Goal: Transaction & Acquisition: Obtain resource

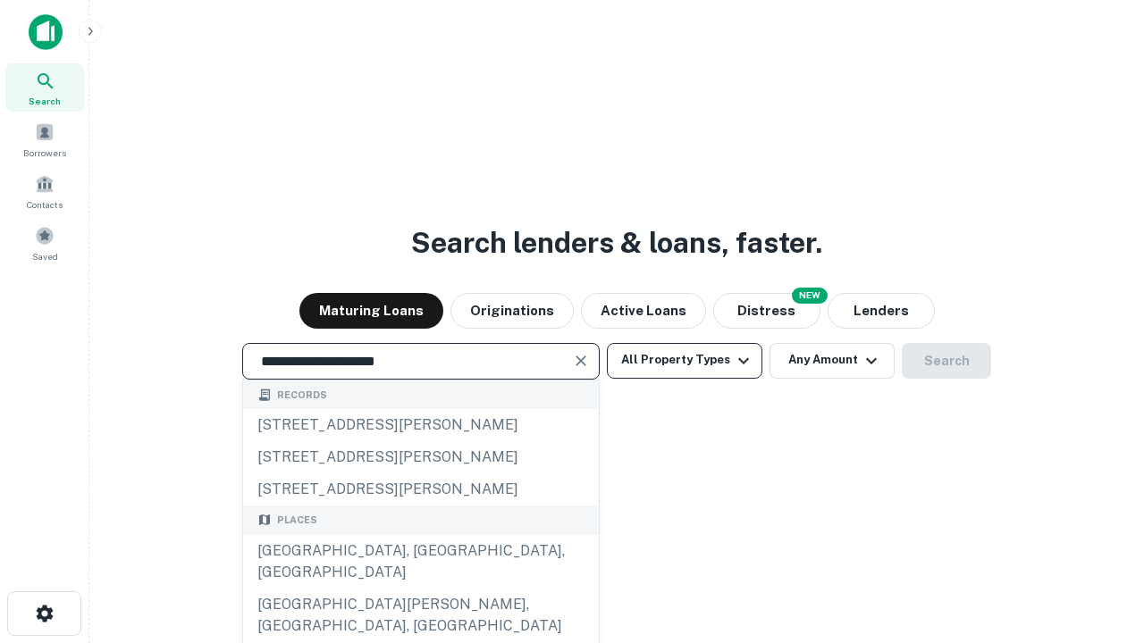
type input "**********"
click at [684, 360] on button "All Property Types" at bounding box center [684, 361] width 155 height 36
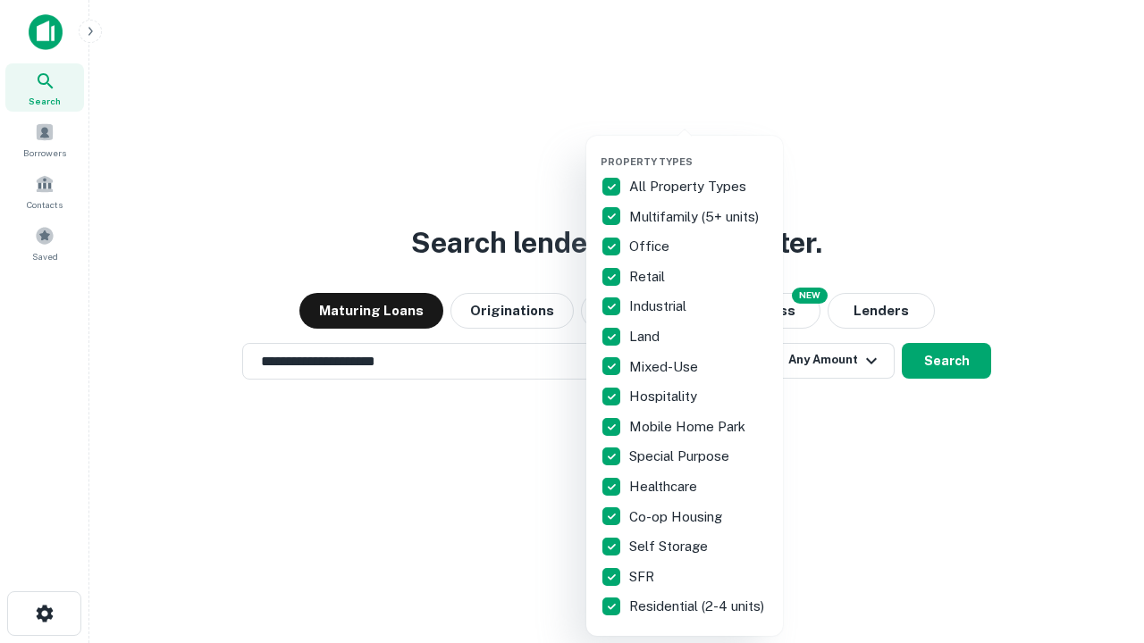
click at [699, 150] on button "button" at bounding box center [698, 150] width 197 height 1
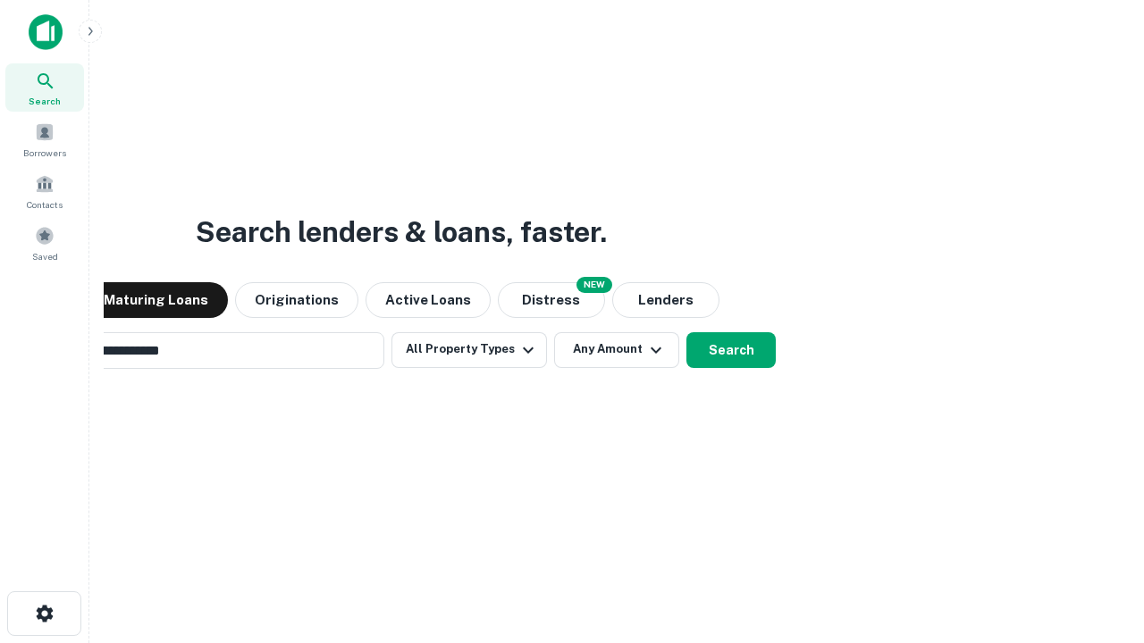
scroll to position [28, 0]
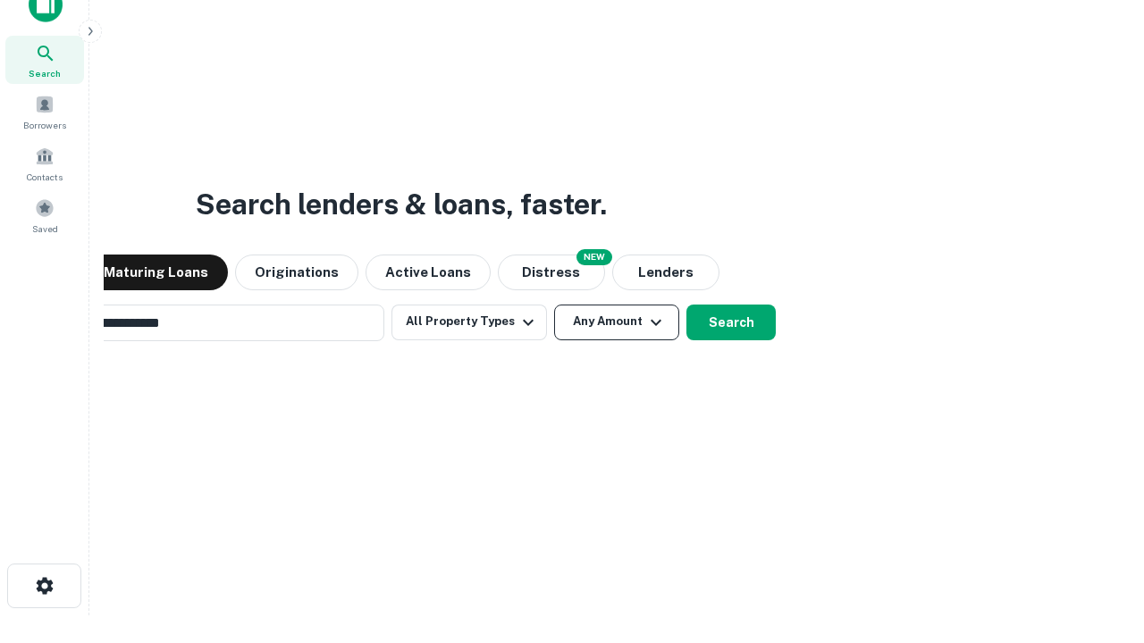
click at [554, 305] on button "Any Amount" at bounding box center [616, 323] width 125 height 36
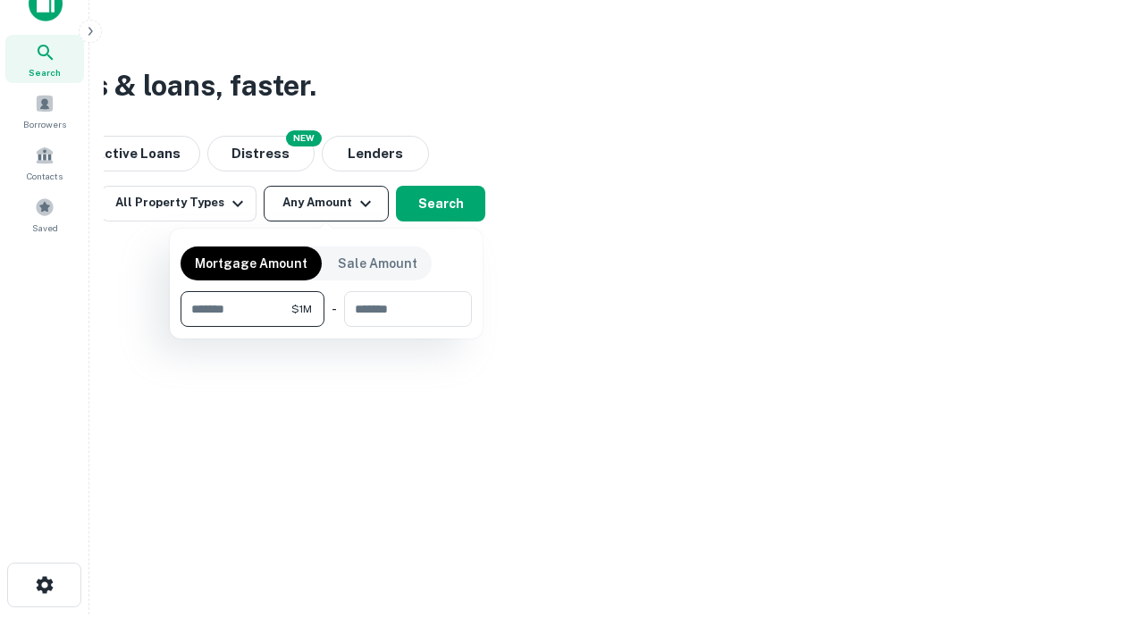
type input "*******"
click at [326, 327] on button "button" at bounding box center [326, 327] width 291 height 1
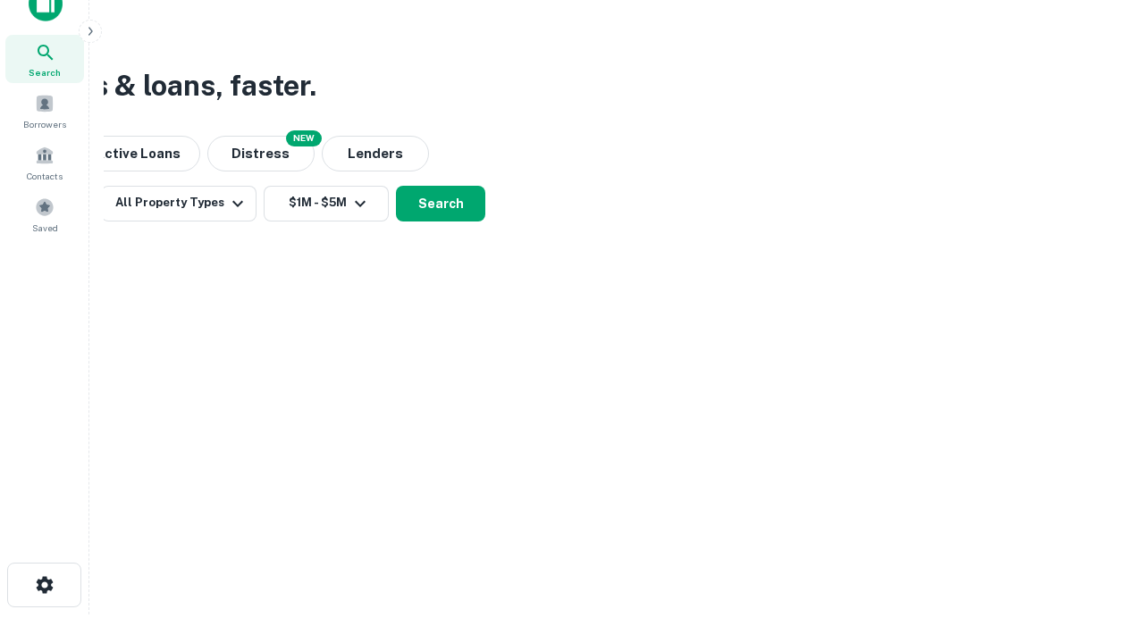
scroll to position [28, 0]
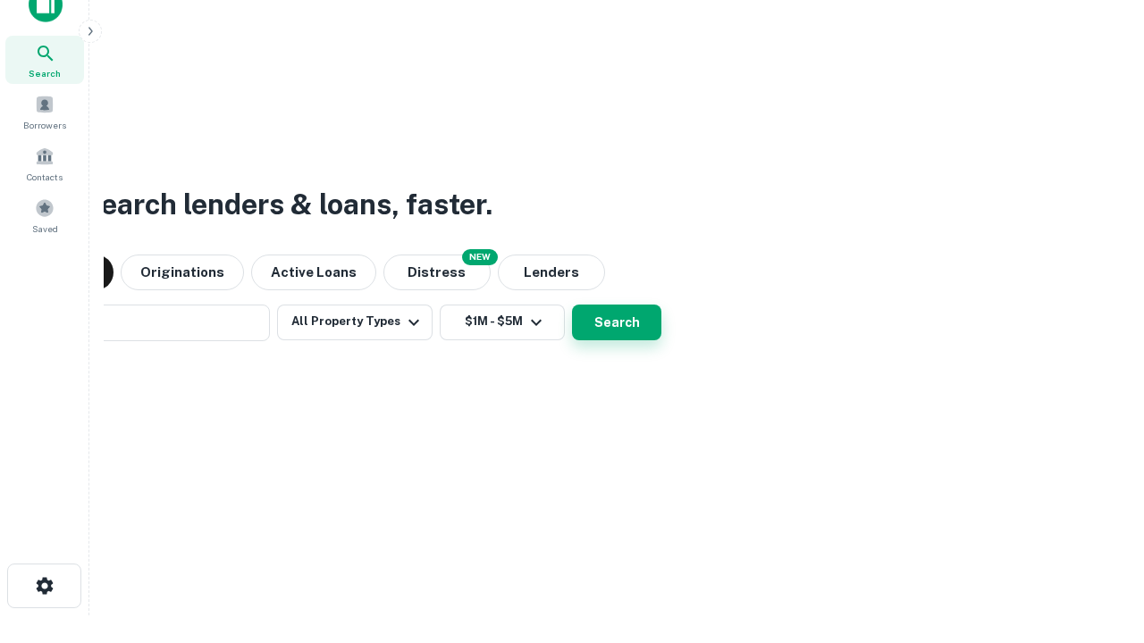
click at [572, 305] on button "Search" at bounding box center [616, 323] width 89 height 36
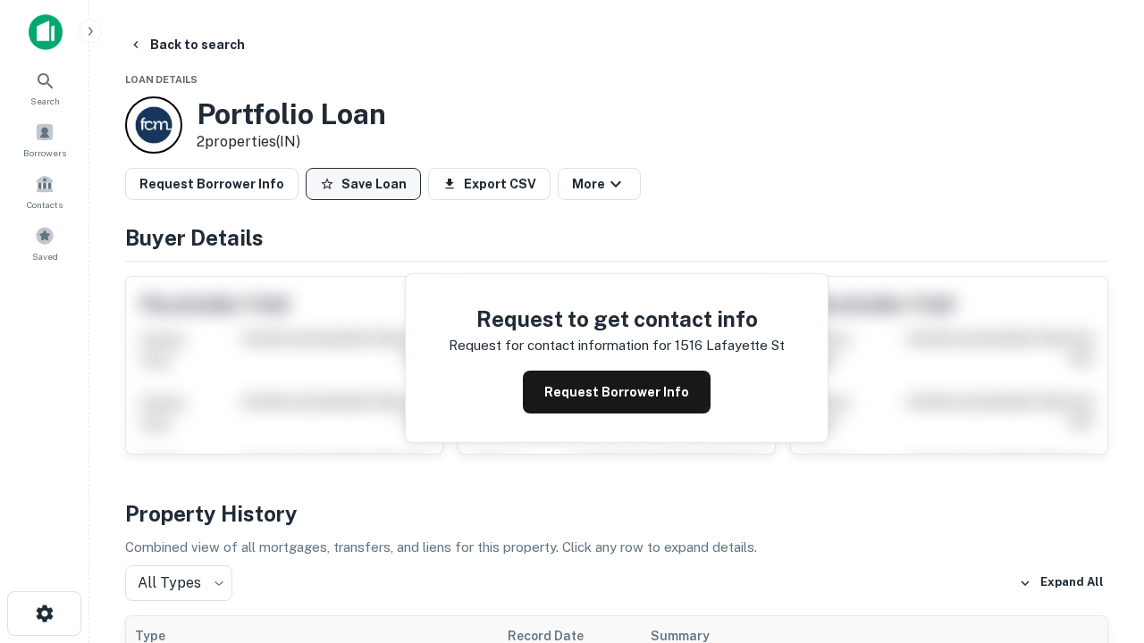
click at [363, 184] on button "Save Loan" at bounding box center [363, 184] width 115 height 32
click at [367, 184] on button "Loan Saved" at bounding box center [367, 184] width 123 height 32
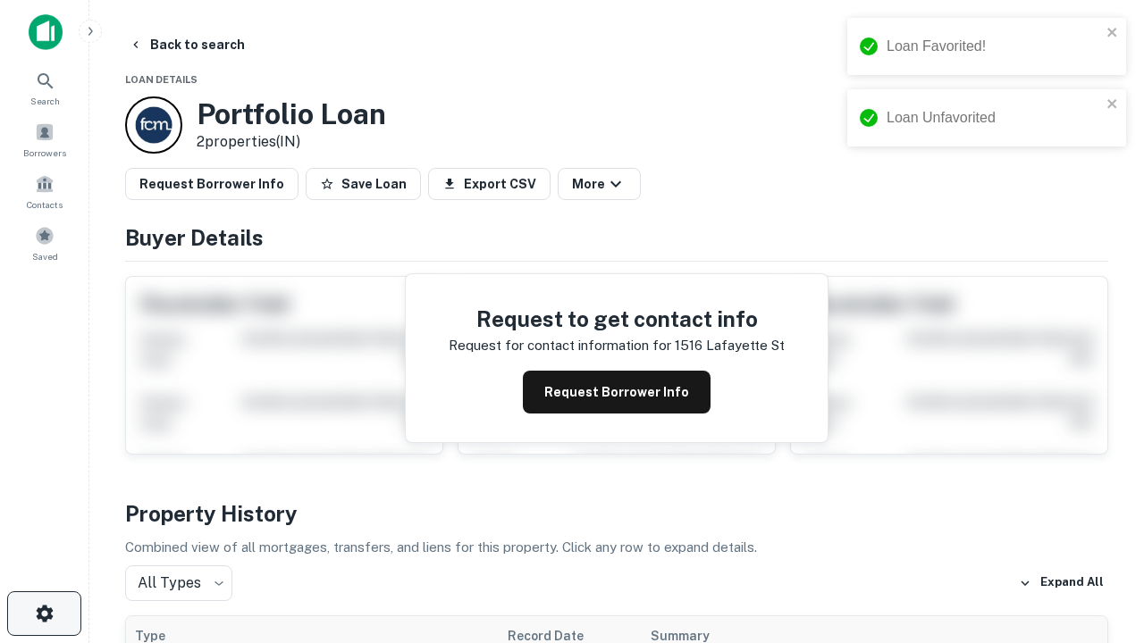
click at [44, 614] on icon "button" at bounding box center [44, 613] width 21 height 21
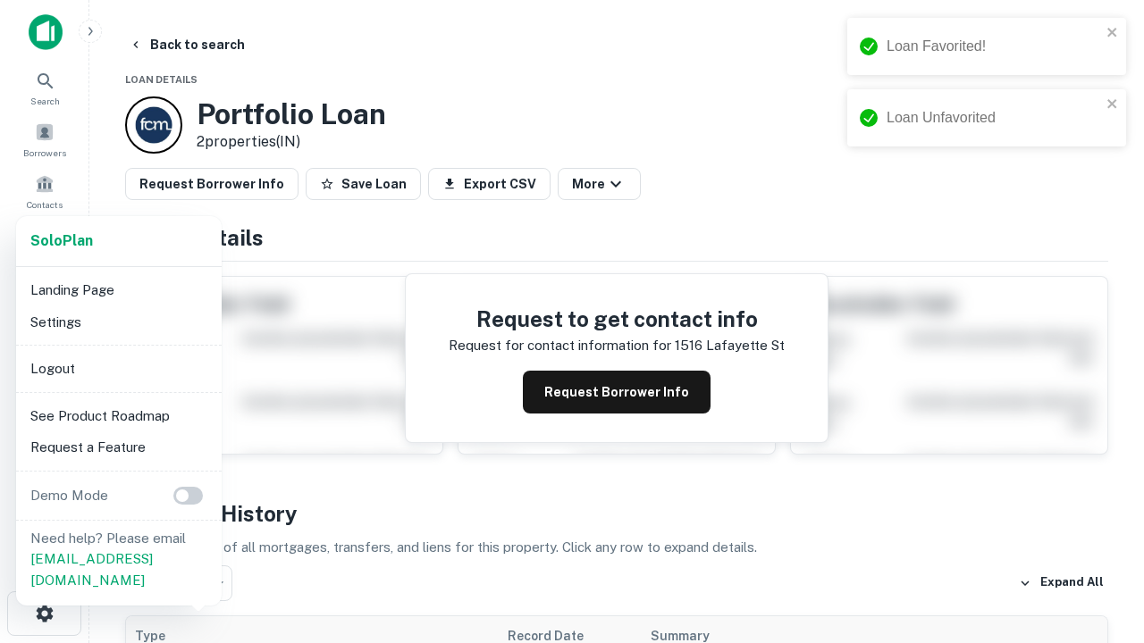
click at [118, 368] on li "Logout" at bounding box center [118, 369] width 191 height 32
